Goal: Transaction & Acquisition: Obtain resource

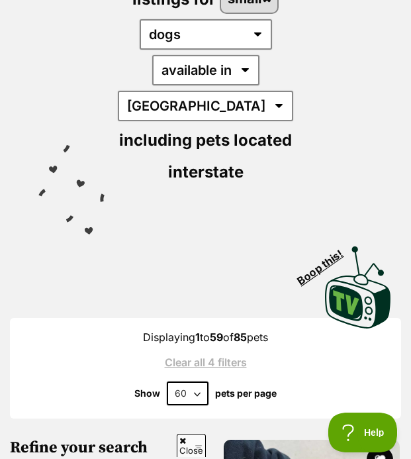
scroll to position [346, 0]
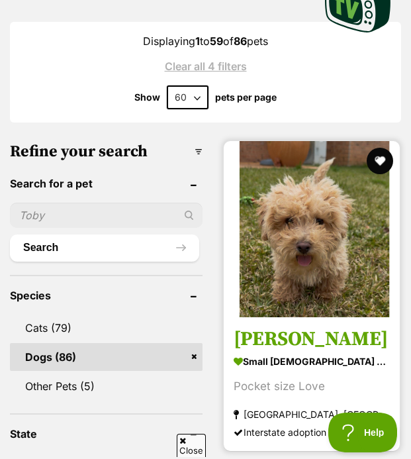
click at [340, 240] on img at bounding box center [312, 229] width 176 height 176
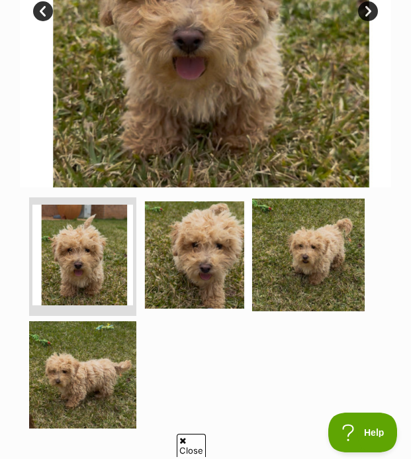
click at [295, 265] on img at bounding box center [308, 254] width 113 height 113
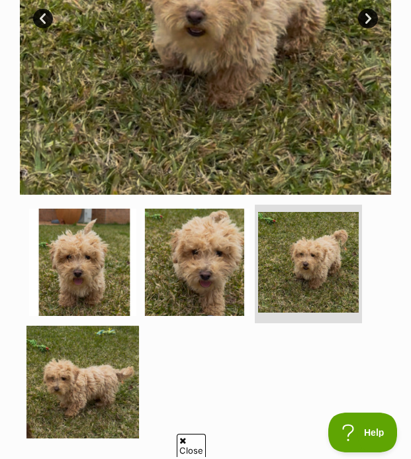
click at [76, 397] on img at bounding box center [83, 381] width 113 height 113
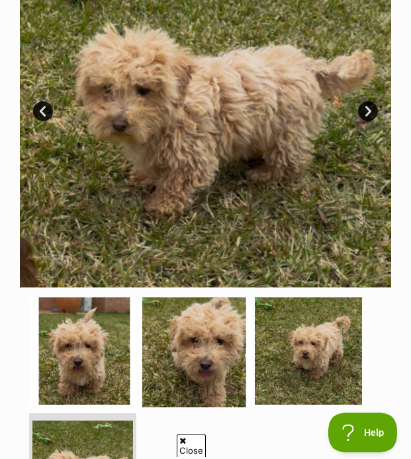
scroll to position [324, 0]
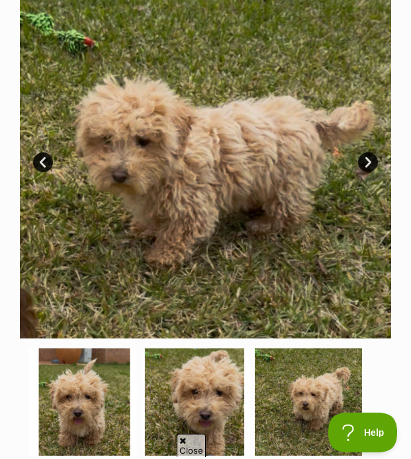
click at [371, 152] on link "Next" at bounding box center [368, 162] width 20 height 20
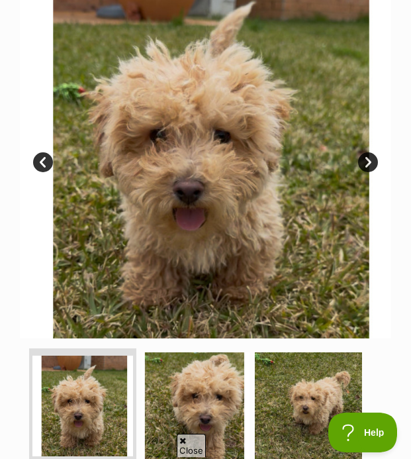
click at [371, 152] on link "Next" at bounding box center [368, 162] width 20 height 20
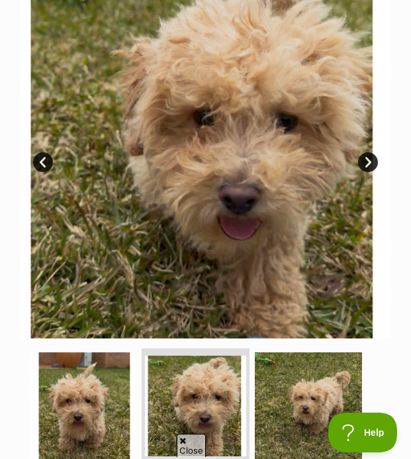
click at [371, 152] on link "Next" at bounding box center [368, 162] width 20 height 20
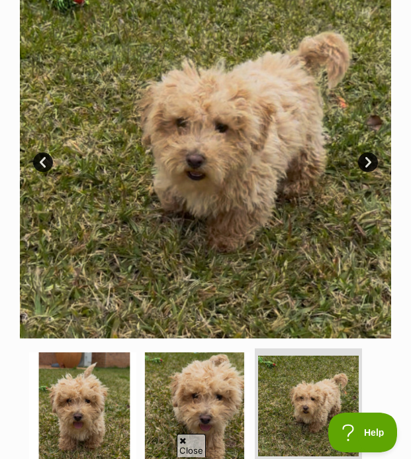
click at [371, 152] on link "Next" at bounding box center [368, 162] width 20 height 20
